Goal: Transaction & Acquisition: Book appointment/travel/reservation

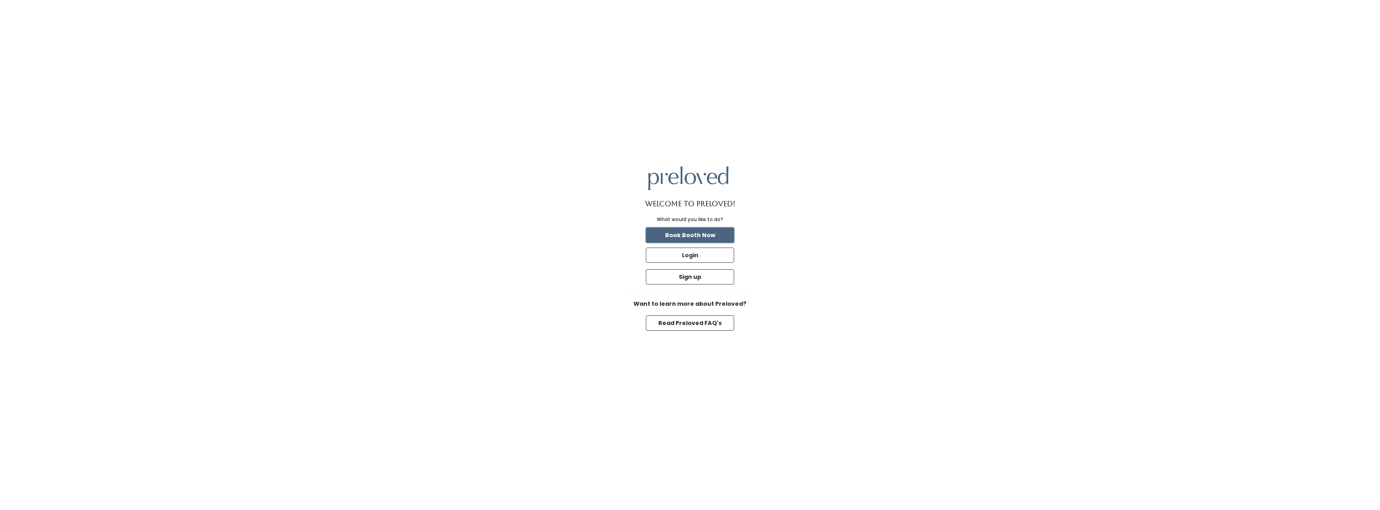
click at [706, 233] on button "Book Booth Now" at bounding box center [690, 234] width 88 height 15
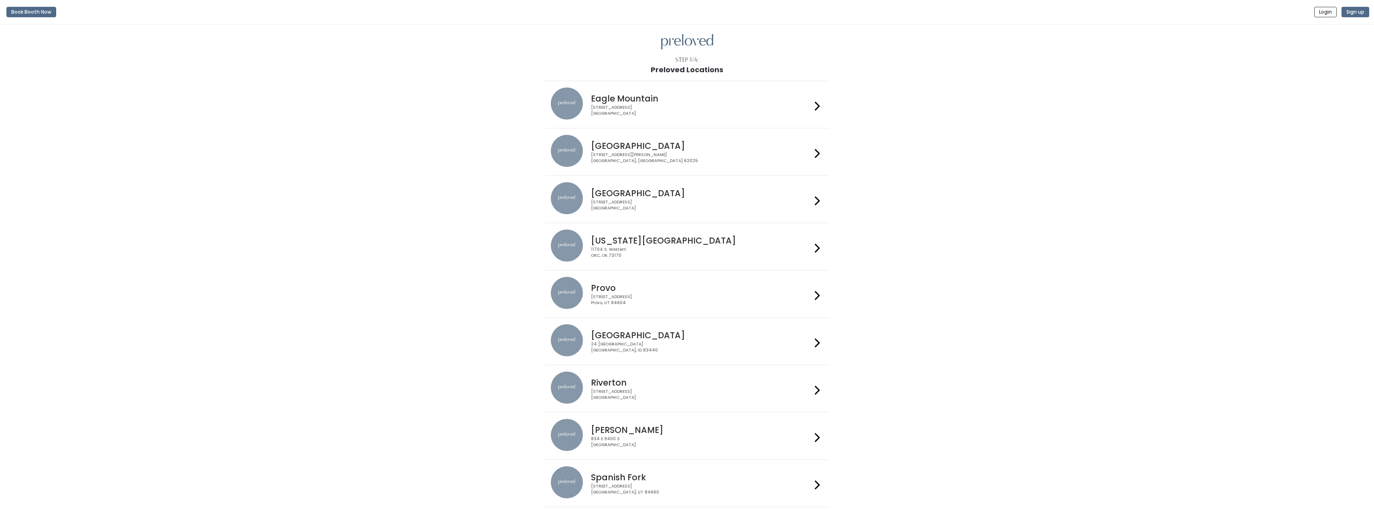
click at [694, 191] on h4 "[GEOGRAPHIC_DATA]" at bounding box center [701, 193] width 221 height 9
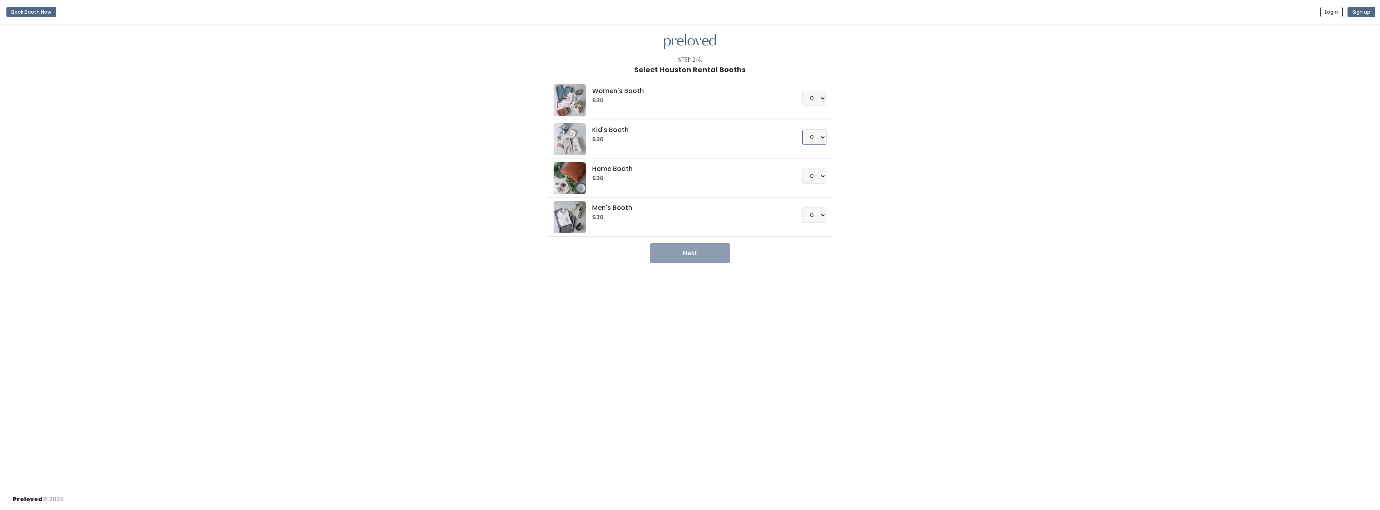
click at [818, 143] on select "0 1 2 3 4" at bounding box center [814, 137] width 24 height 15
select select "1"
click at [802, 130] on select "0 1 2 3 4" at bounding box center [814, 137] width 24 height 15
